Goal: Register for event/course

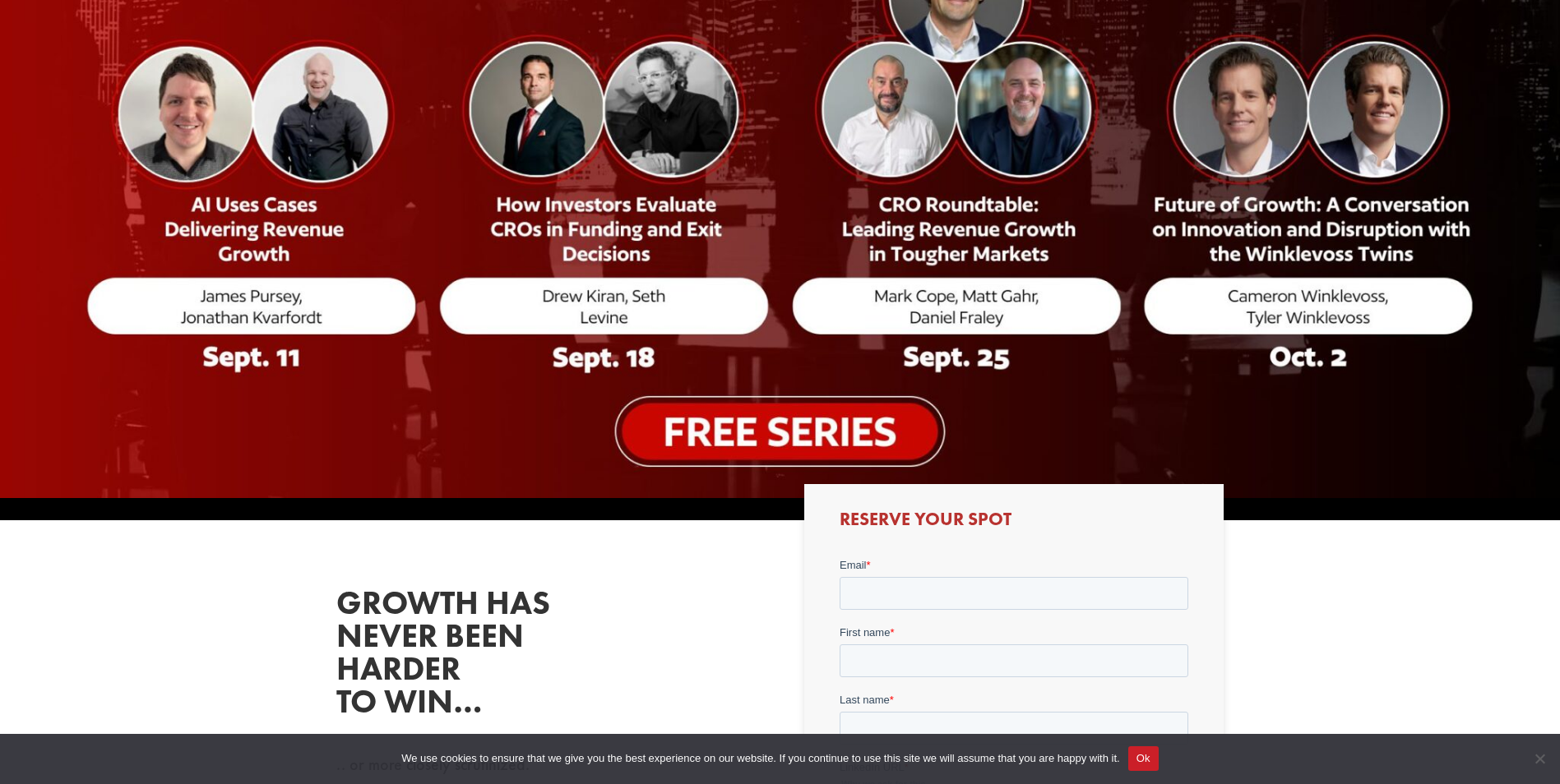
scroll to position [493, 0]
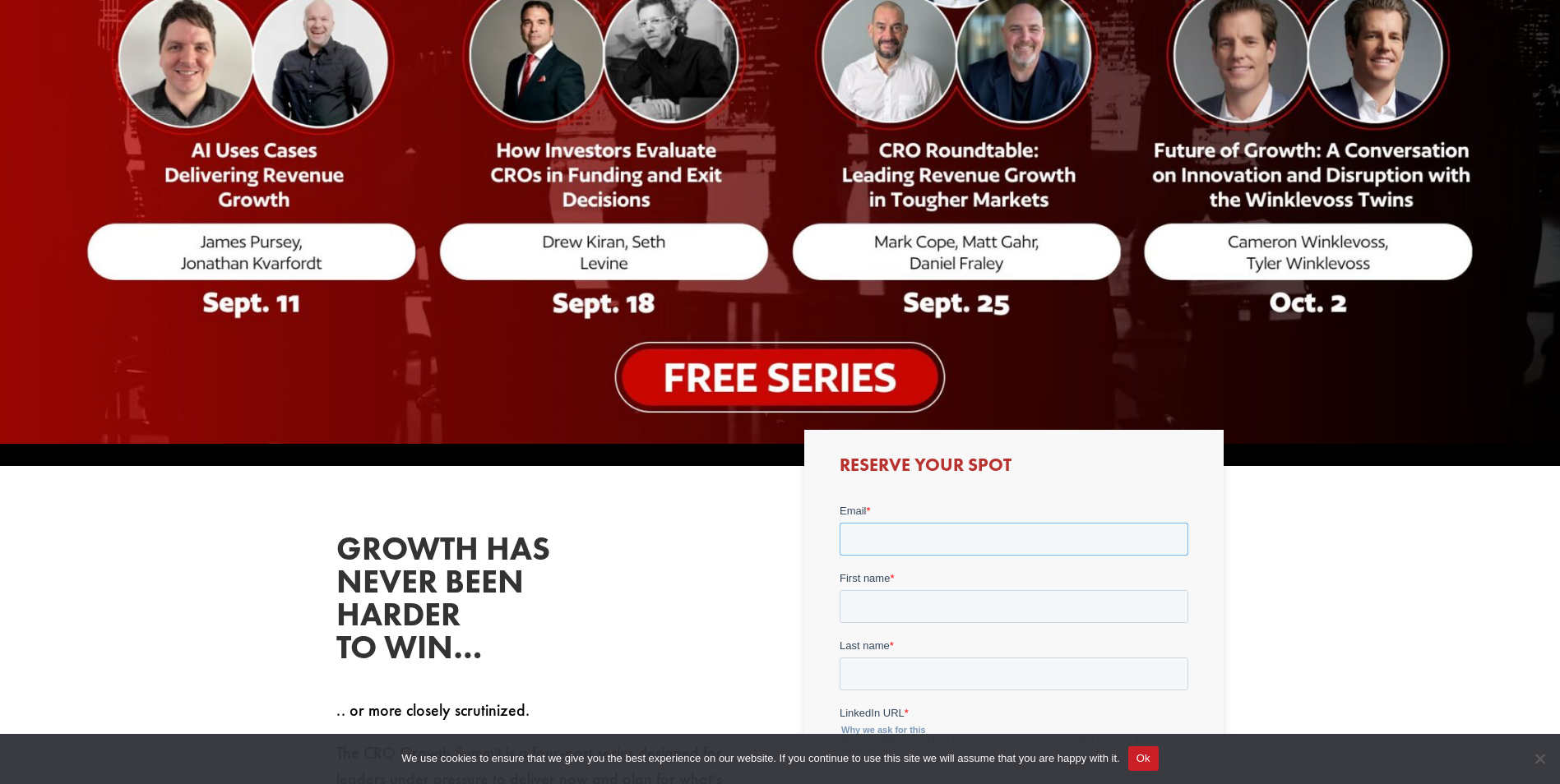
click at [874, 544] on input "Email *" at bounding box center [1014, 538] width 349 height 33
type input "[PERSON_NAME][EMAIL_ADDRESS][PERSON_NAME][DOMAIN_NAME]"
type input "[PERSON_NAME]"
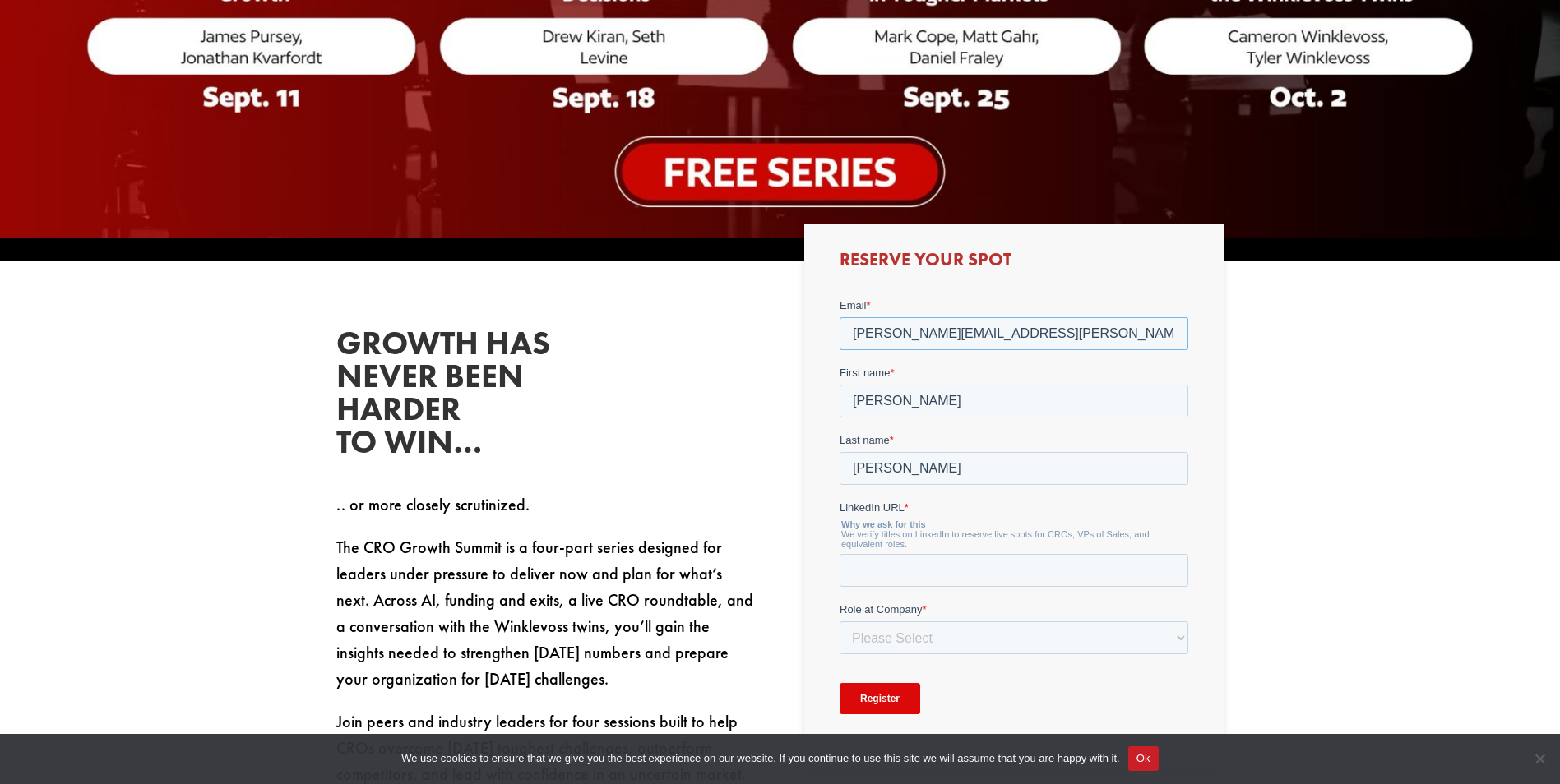
scroll to position [739, 0]
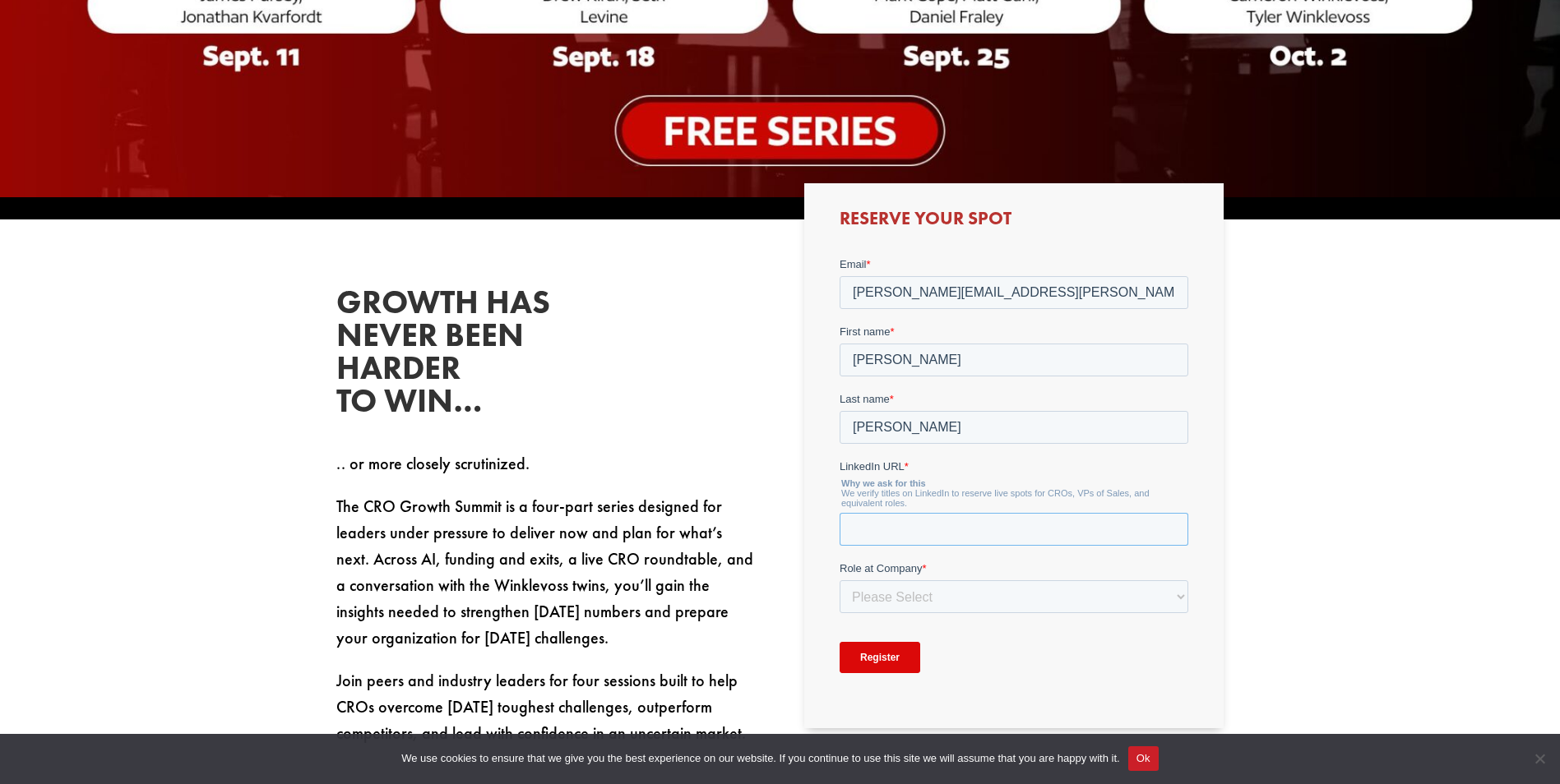
click at [911, 538] on input "LinkedIn URL *" at bounding box center [1014, 528] width 349 height 33
paste input "[URL][DOMAIN_NAME]"
type input "[URL][DOMAIN_NAME]"
click at [868, 604] on select "Please Select C-Level (CRO, CSO, etc) Senior Leadership (VP of Sales, VP of Ena…" at bounding box center [1014, 595] width 349 height 33
select select "Senior Leadership (VP of Sales, VP of Enablement, etc)"
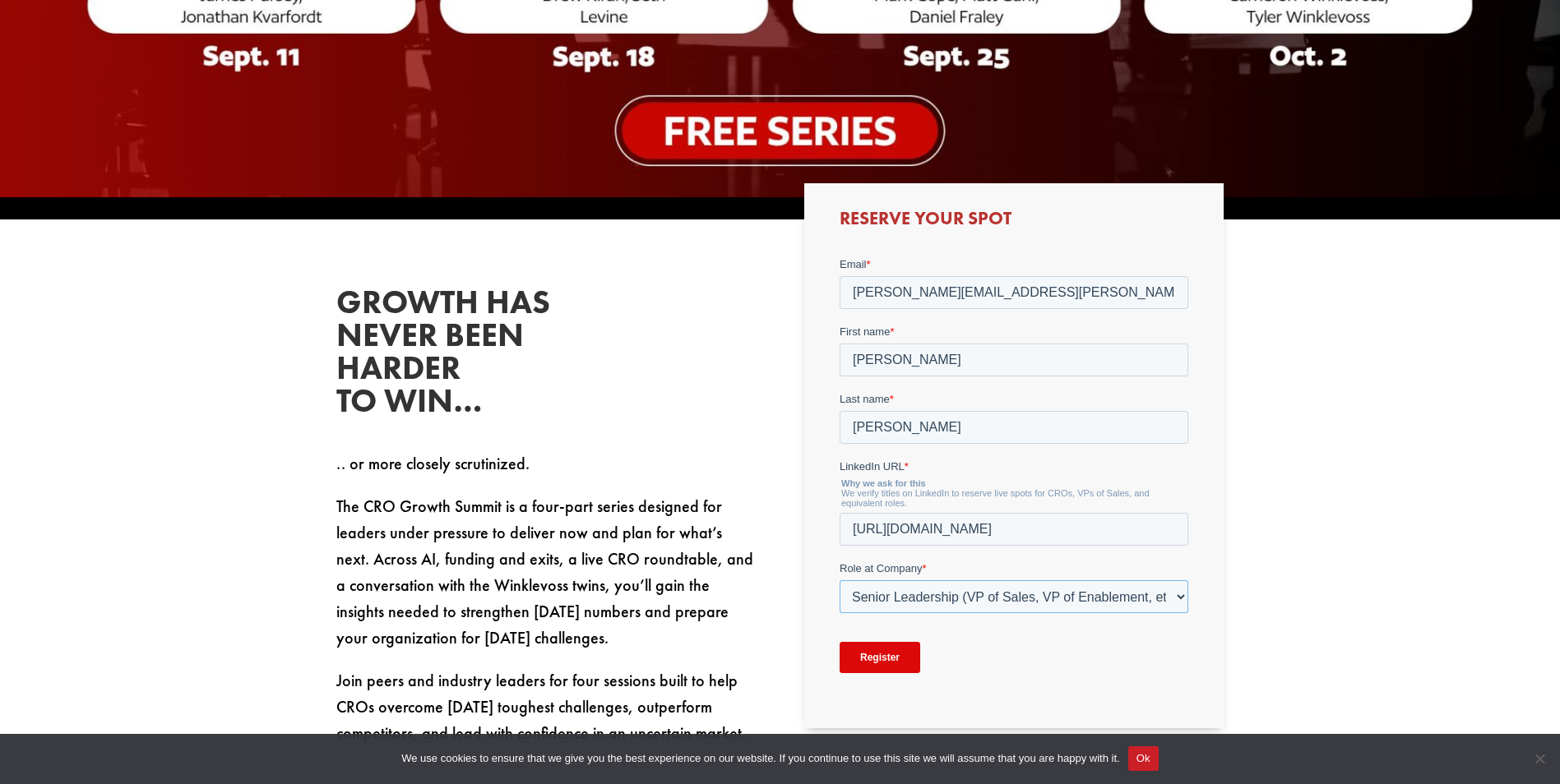
click at [839, 579] on select "Please Select C-Level (CRO, CSO, etc) Senior Leadership (VP of Sales, VP of Ena…" at bounding box center [1014, 595] width 349 height 33
click at [894, 668] on select "Please Select Just Me 1-9 [PHONE_NUMBER] [PHONE_NUMBER]+" at bounding box center [1014, 662] width 349 height 33
select select "1-9"
click at [839, 647] on select "Please Select Just Me 1-9 [PHONE_NUMBER] [PHONE_NUMBER]+" at bounding box center [1014, 662] width 349 height 33
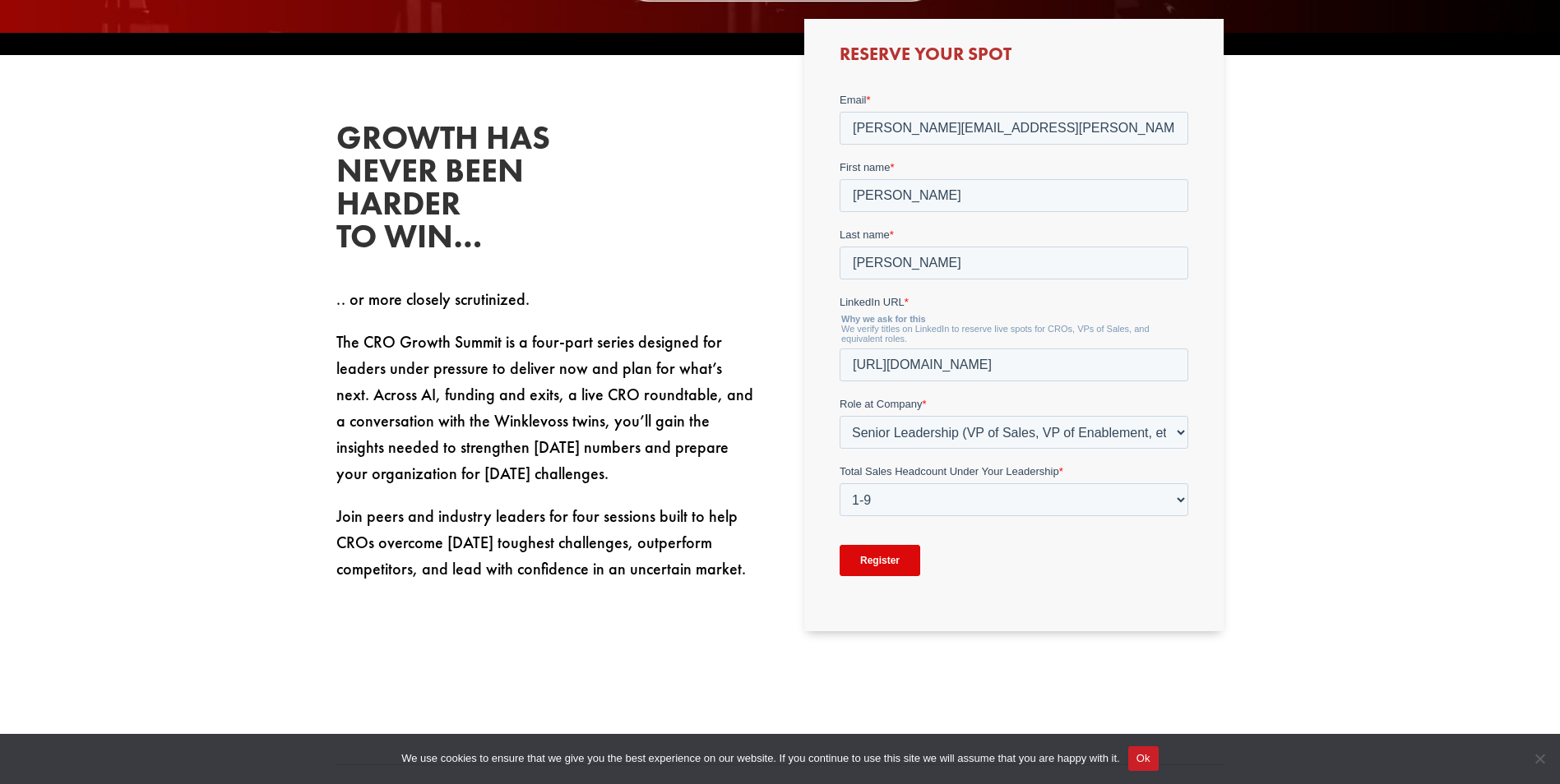
click at [872, 548] on input "Register" at bounding box center [879, 559] width 81 height 31
